Goal: Task Accomplishment & Management: Use online tool/utility

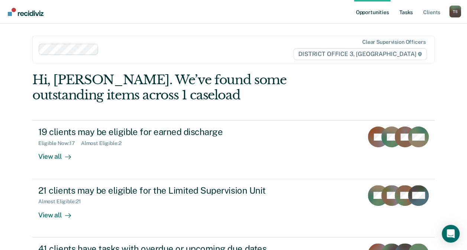
click at [408, 13] on link "Tasks" at bounding box center [406, 12] width 16 height 24
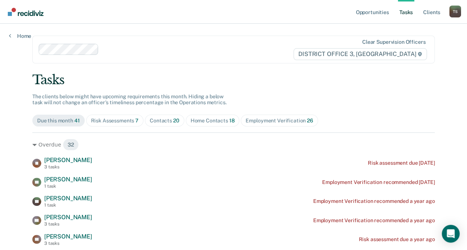
click at [163, 120] on div "Contacts 20" at bounding box center [165, 121] width 30 height 6
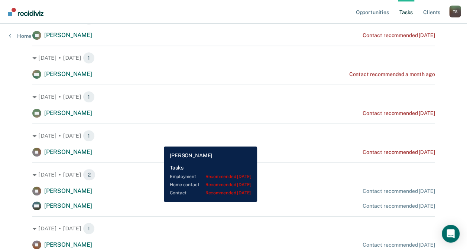
scroll to position [165, 0]
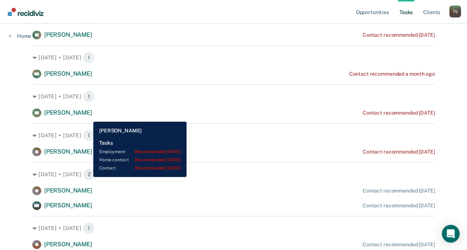
click at [88, 116] on div "[PERSON_NAME]" at bounding box center [68, 113] width 48 height 8
